Goal: Task Accomplishment & Management: Use online tool/utility

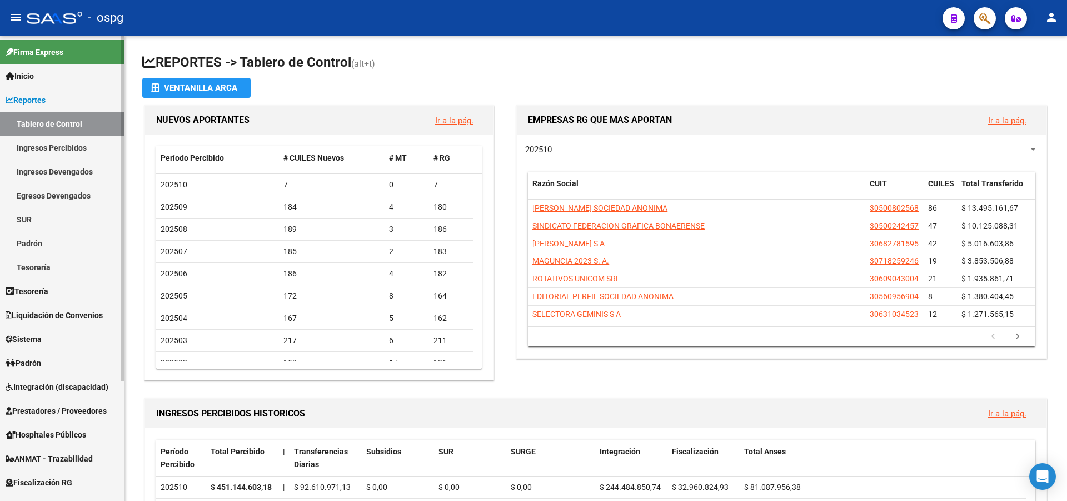
click at [62, 417] on link "Prestadores / Proveedores" at bounding box center [62, 411] width 124 height 24
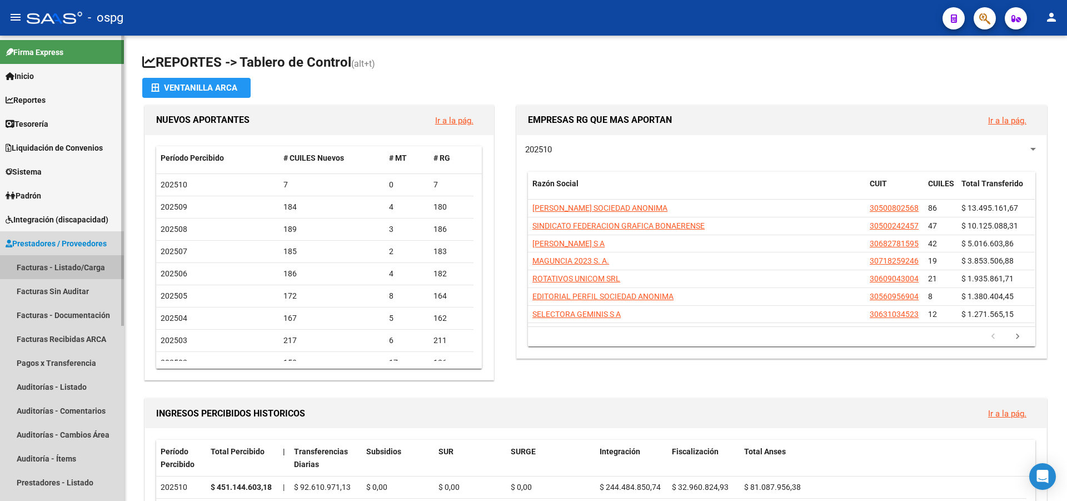
click at [57, 267] on link "Facturas - Listado/Carga" at bounding box center [62, 267] width 124 height 24
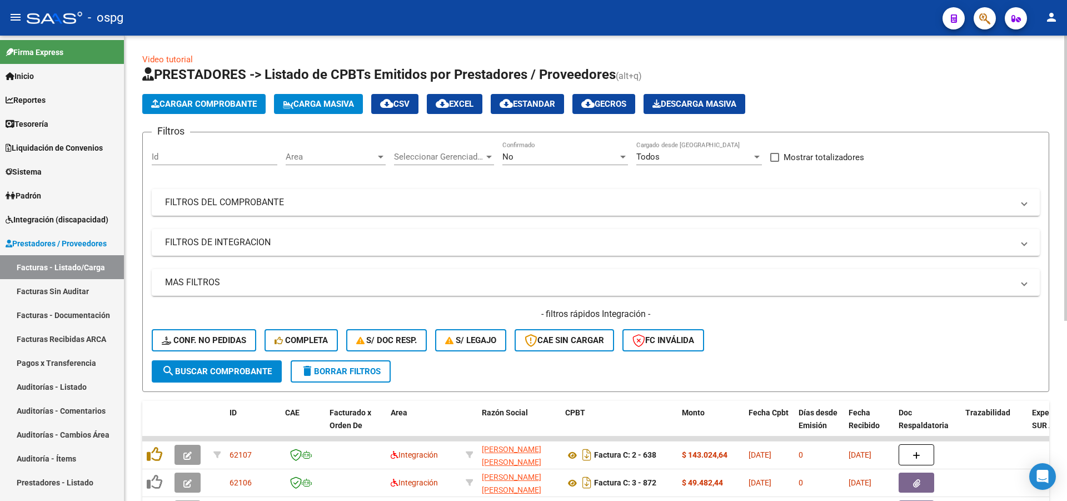
click at [188, 101] on span "Cargar Comprobante" at bounding box center [204, 104] width 106 height 10
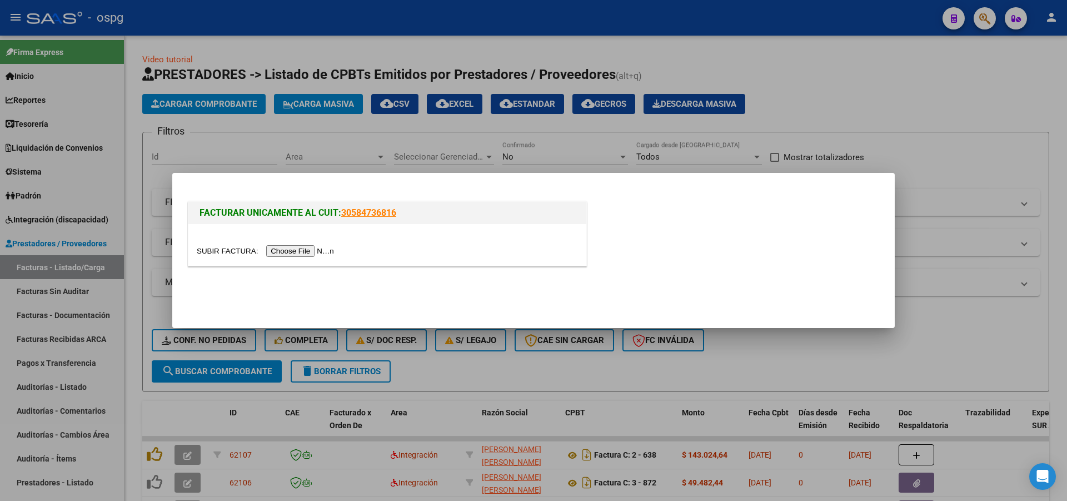
click at [315, 254] on input "file" at bounding box center [267, 251] width 141 height 12
click at [355, 138] on div at bounding box center [533, 250] width 1067 height 501
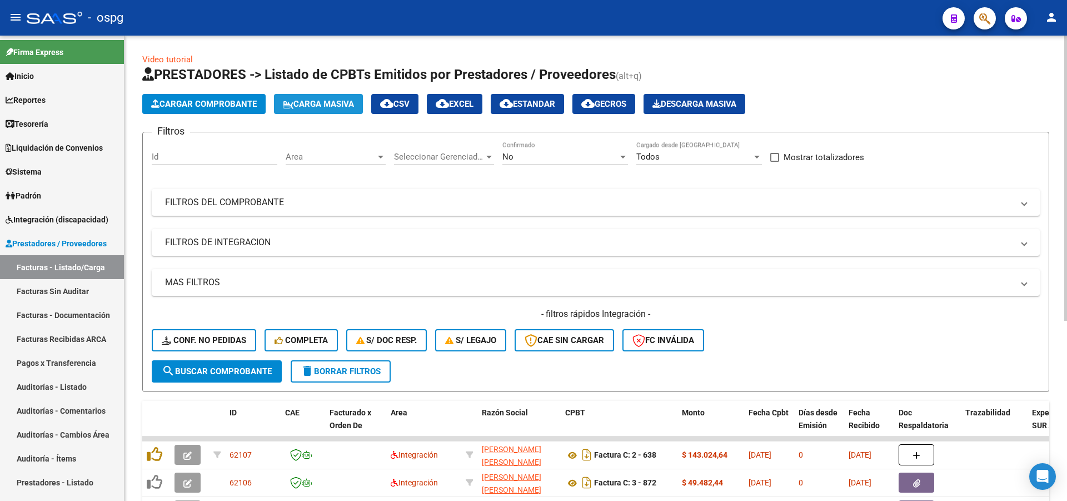
click at [325, 104] on span "Carga Masiva" at bounding box center [318, 104] width 71 height 10
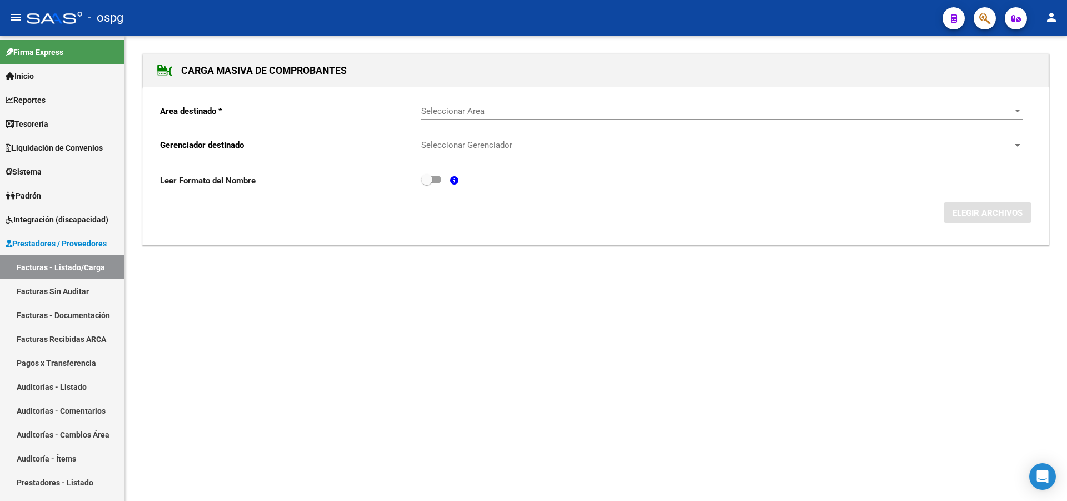
click at [492, 111] on span "Seleccionar Area" at bounding box center [716, 111] width 591 height 10
click at [1018, 111] on div at bounding box center [1018, 110] width 6 height 3
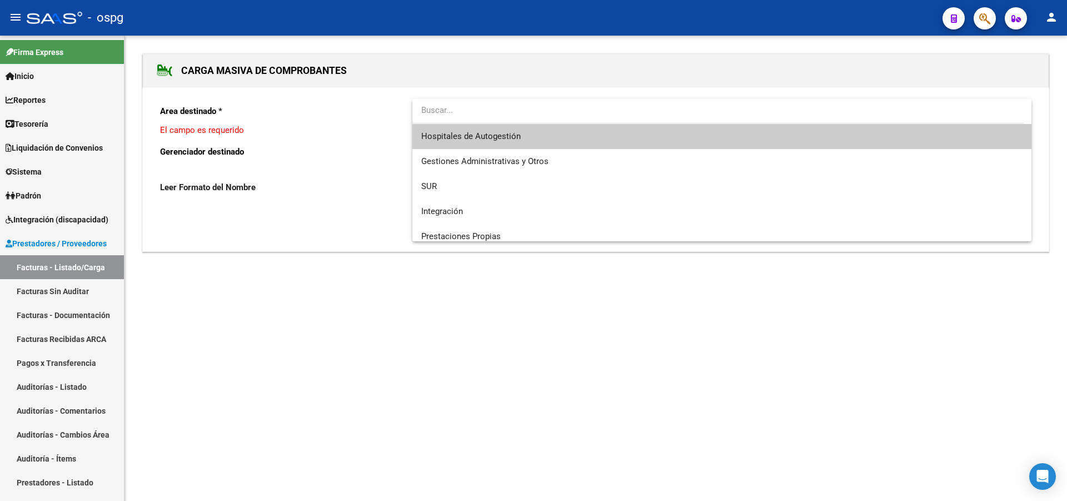
click at [452, 142] on span "Hospitales de Autogestión" at bounding box center [721, 136] width 601 height 25
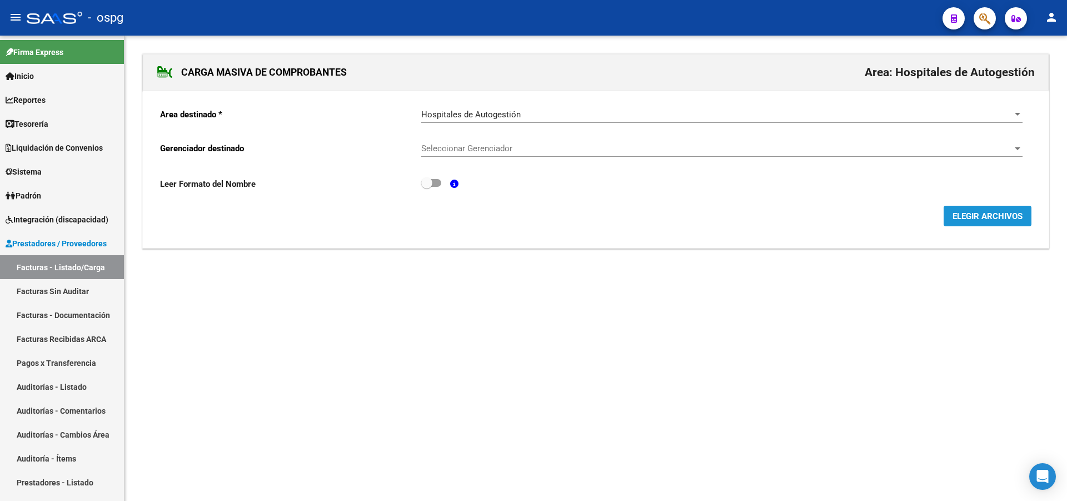
click at [967, 219] on span "ELEGIR ARCHIVOS" at bounding box center [988, 216] width 70 height 10
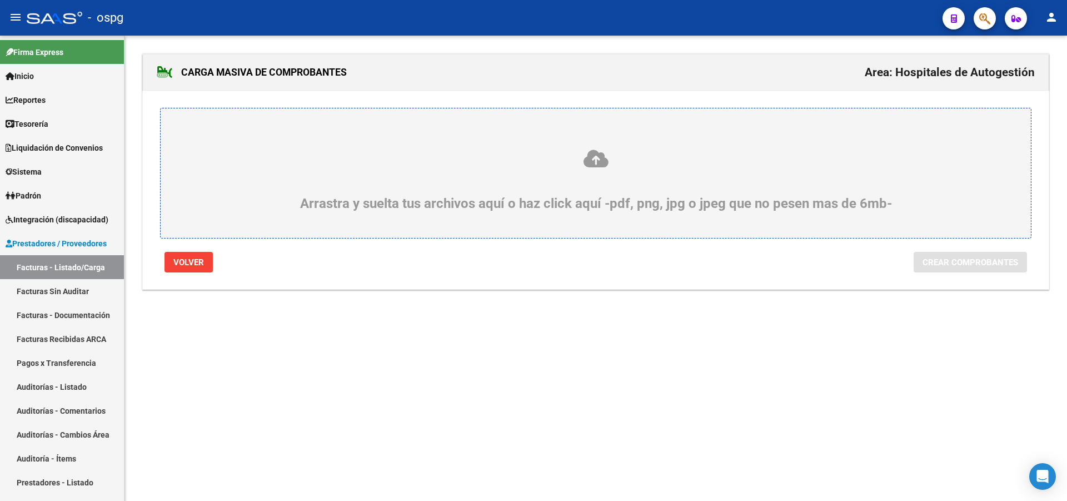
click at [533, 191] on div "Arrastra y suelta tus archivos aquí o haz click aquí -pdf, png, jpg o jpeg que …" at bounding box center [595, 179] width 817 height 63
click at [0, 0] on input "Arrastra y suelta tus archivos aquí o haz click aquí -pdf, png, jpg o jpeg que …" at bounding box center [0, 0] width 0 height 0
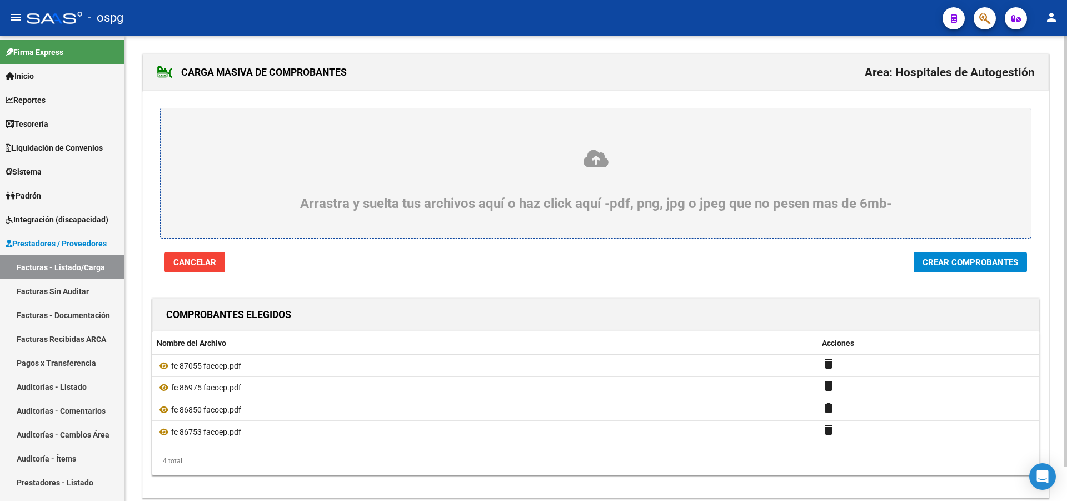
scroll to position [37, 0]
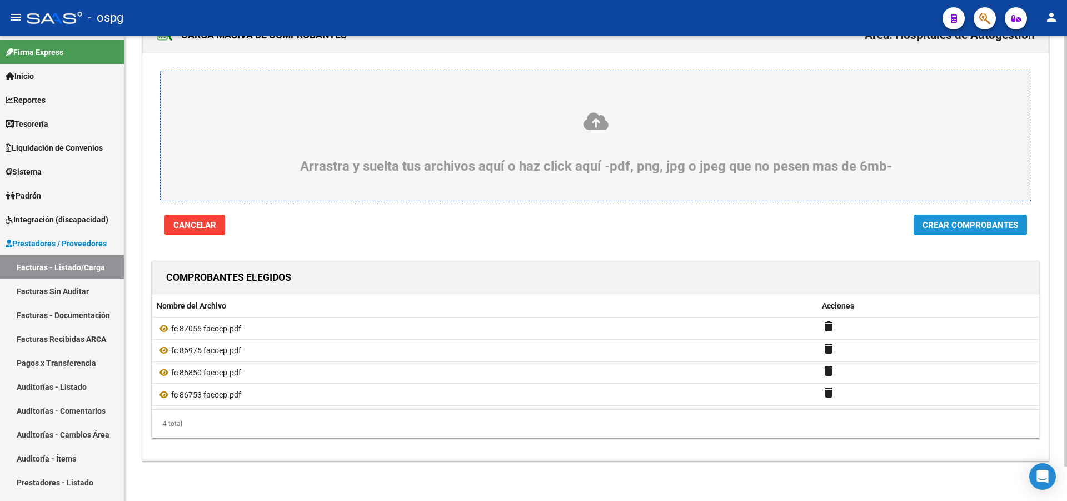
click at [956, 224] on span "Crear Comprobantes" at bounding box center [971, 225] width 96 height 10
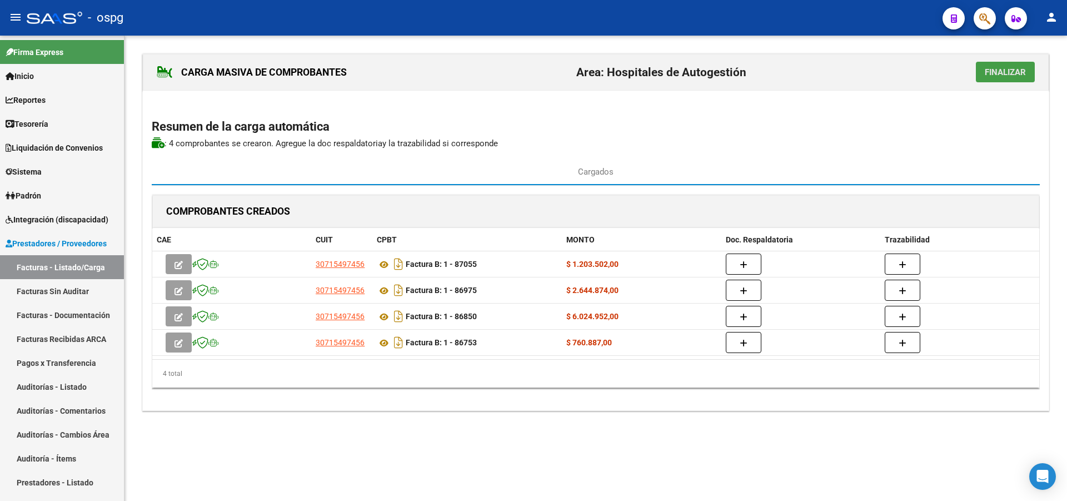
click at [991, 75] on span "Finalizar" at bounding box center [1005, 72] width 41 height 10
